Goal: Find specific page/section

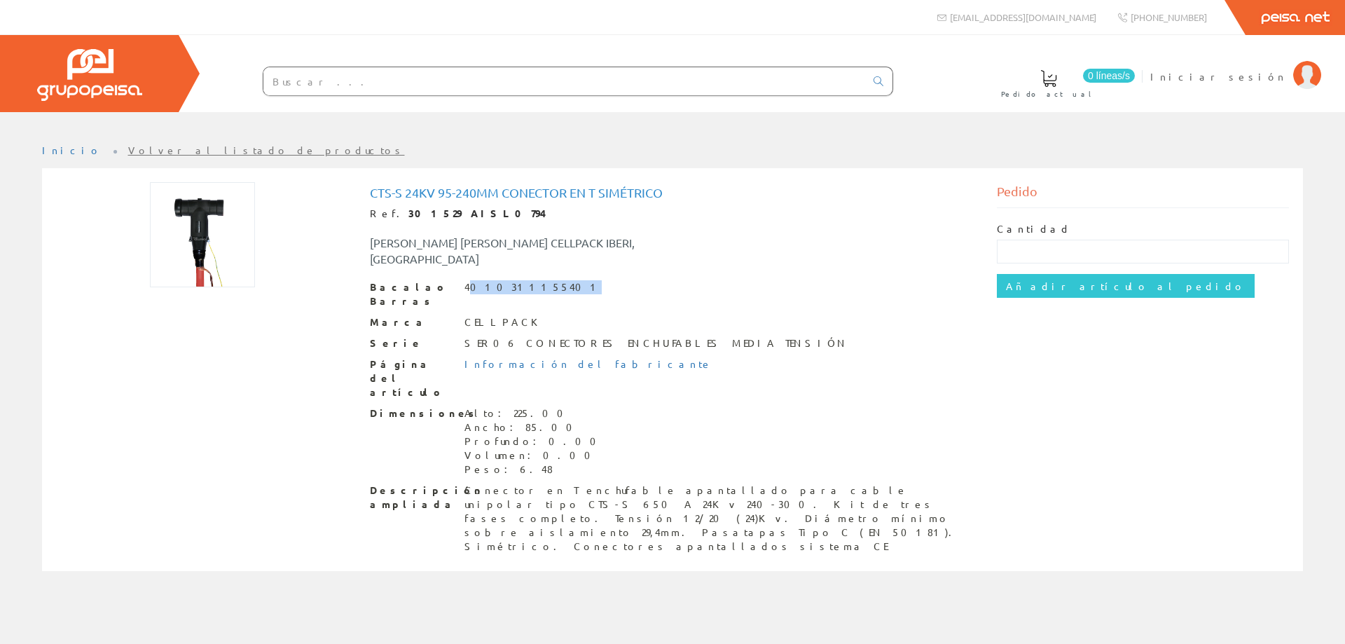
drag, startPoint x: 468, startPoint y: 272, endPoint x: 536, endPoint y: 275, distance: 68.0
click at [536, 280] on font "4010311155401" at bounding box center [532, 286] width 137 height 13
click at [480, 263] on div "Cts-s 24kv 95-240mm Conector en T simétrico Ref. 301529 AISL0794 [PERSON_NAME] …" at bounding box center [673, 370] width 606 height 368
click at [467, 280] on font "4010311155401" at bounding box center [532, 286] width 137 height 13
drag, startPoint x: 462, startPoint y: 268, endPoint x: 538, endPoint y: 272, distance: 76.5
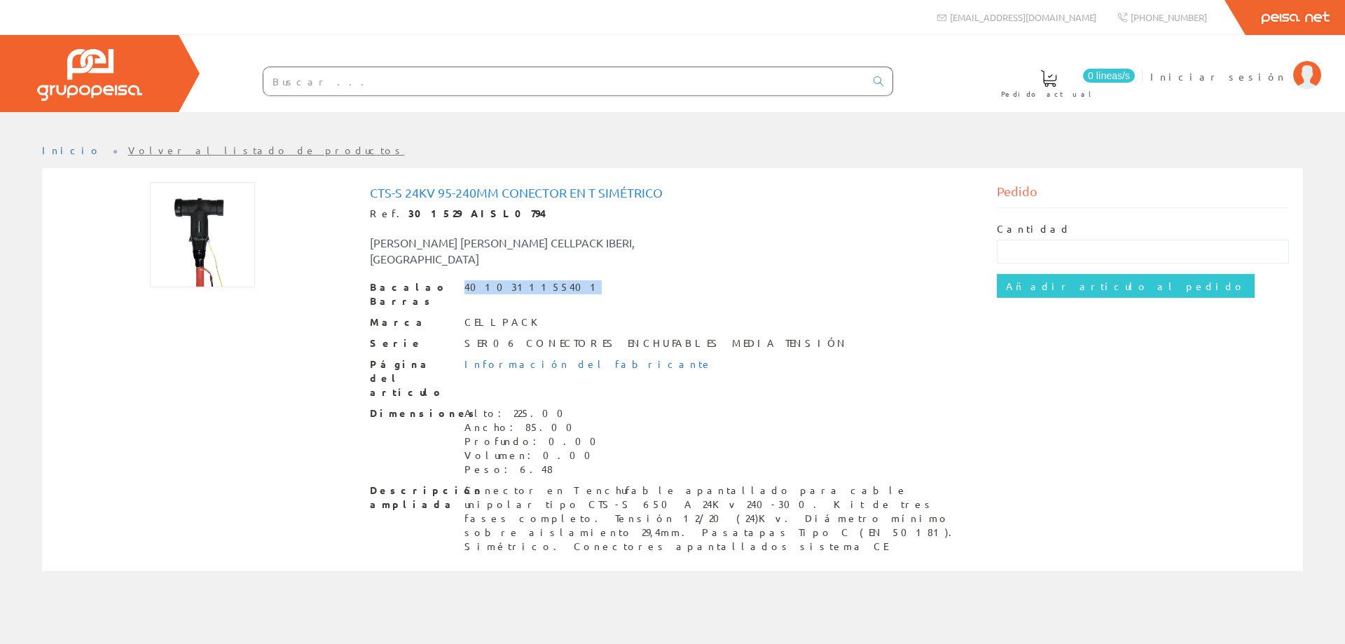
click at [538, 280] on div "Bacalao Barras 4010311155401" at bounding box center [673, 294] width 606 height 28
copy font "4010311155401"
drag, startPoint x: 423, startPoint y: 212, endPoint x: 388, endPoint y: 207, distance: 35.4
click at [388, 207] on div "Ref. 301529 AISL0794" at bounding box center [673, 214] width 606 height 14
copy font "301529"
